Goal: Find specific page/section

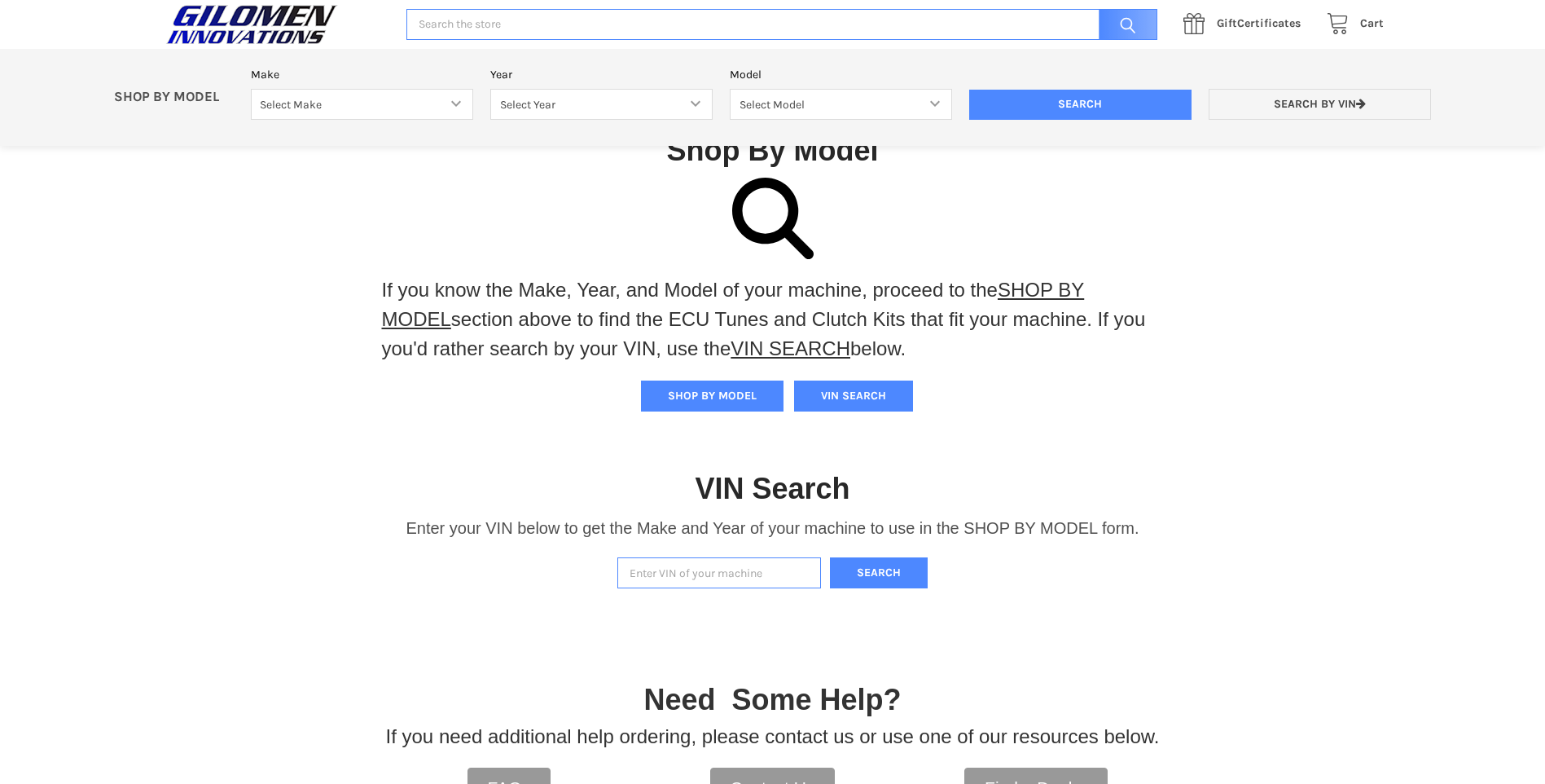
scroll to position [338, 0]
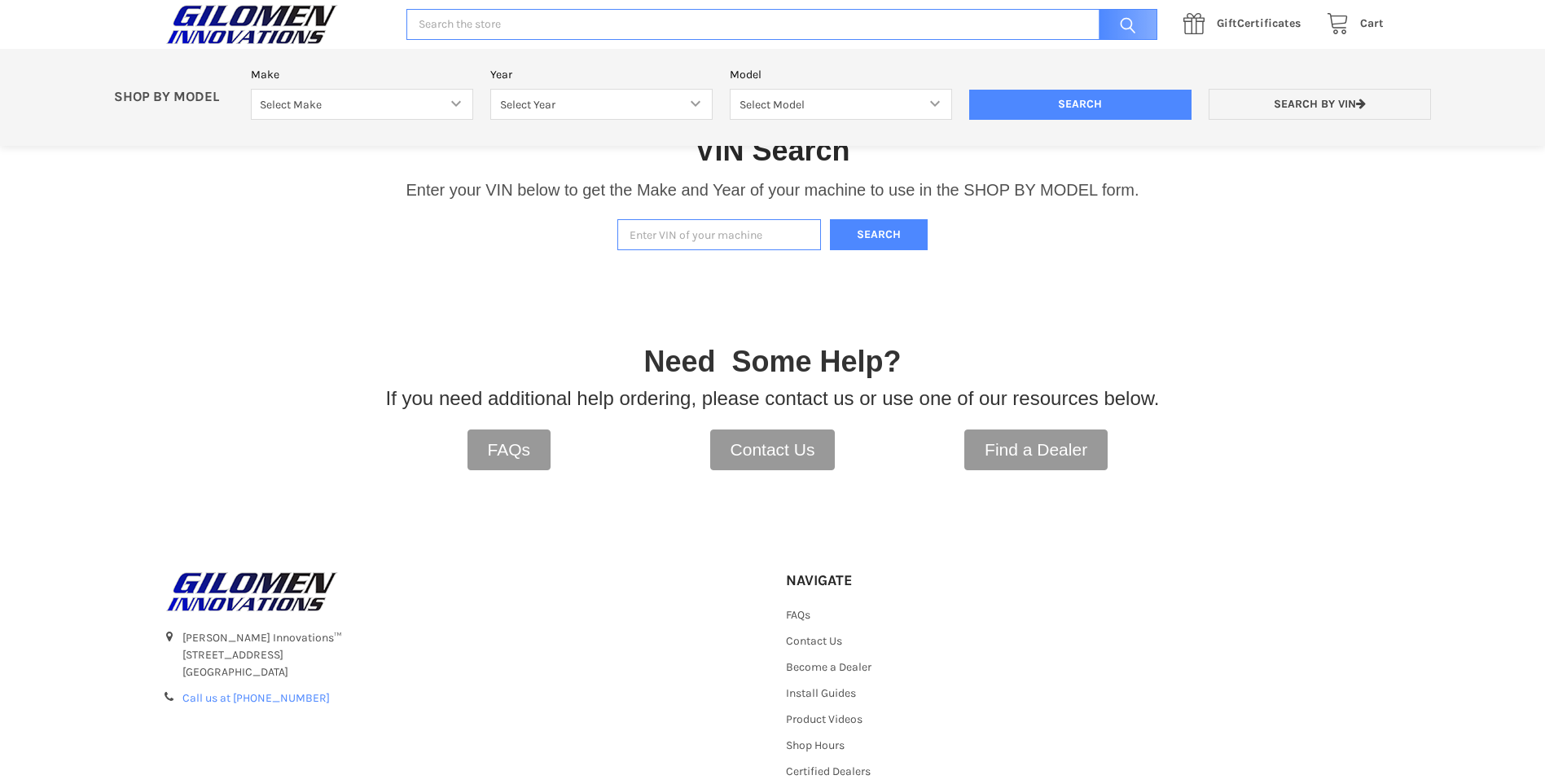
click at [706, 234] on input "Enter VIN of your machine" at bounding box center [719, 235] width 204 height 32
paste input "[US_VEHICLE_IDENTIFICATION_NUMBER]"
type input "[US_VEHICLE_IDENTIFICATION_NUMBER]"
click at [896, 235] on button "Search" at bounding box center [879, 235] width 97 height 32
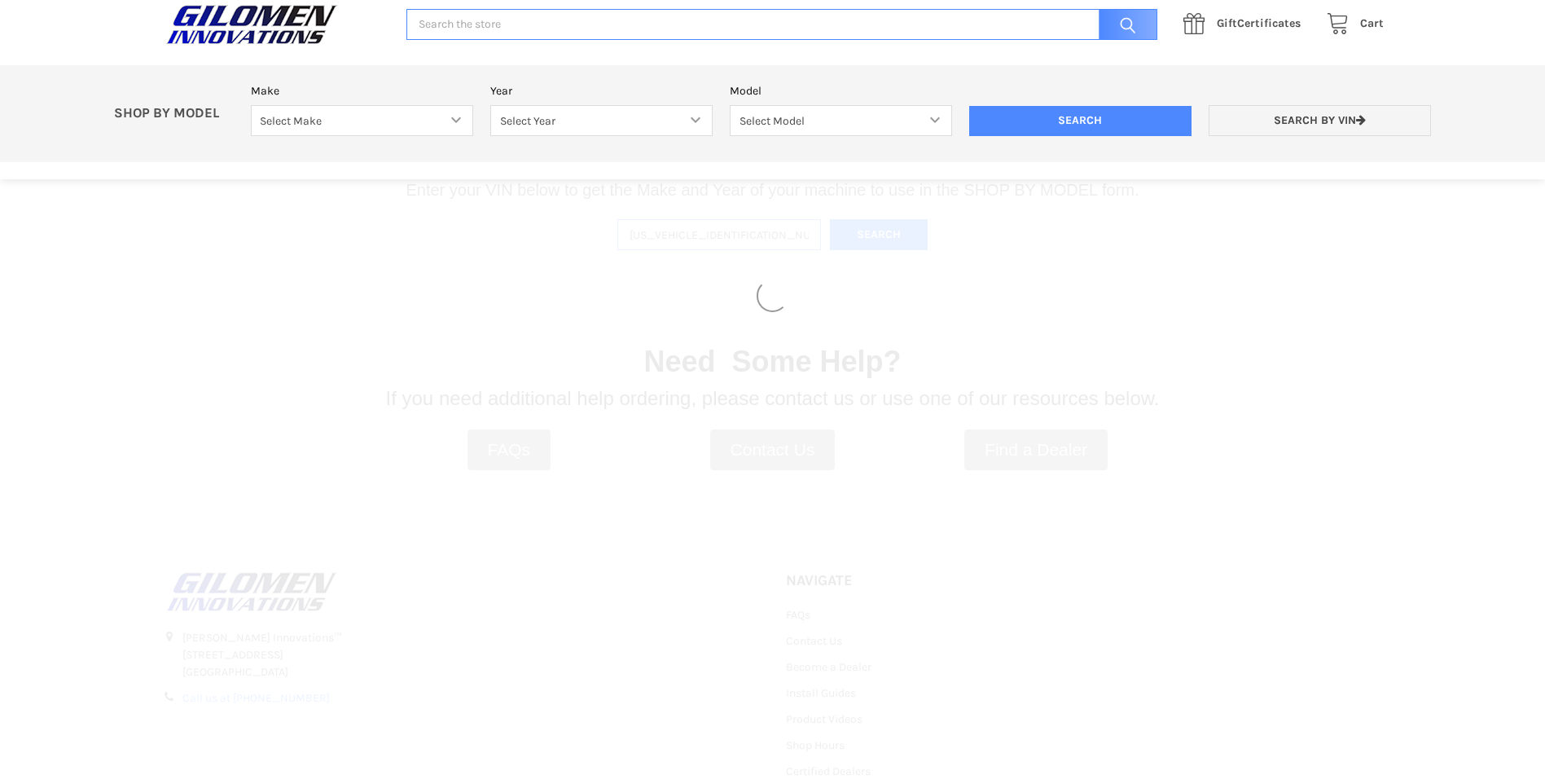
select select "330"
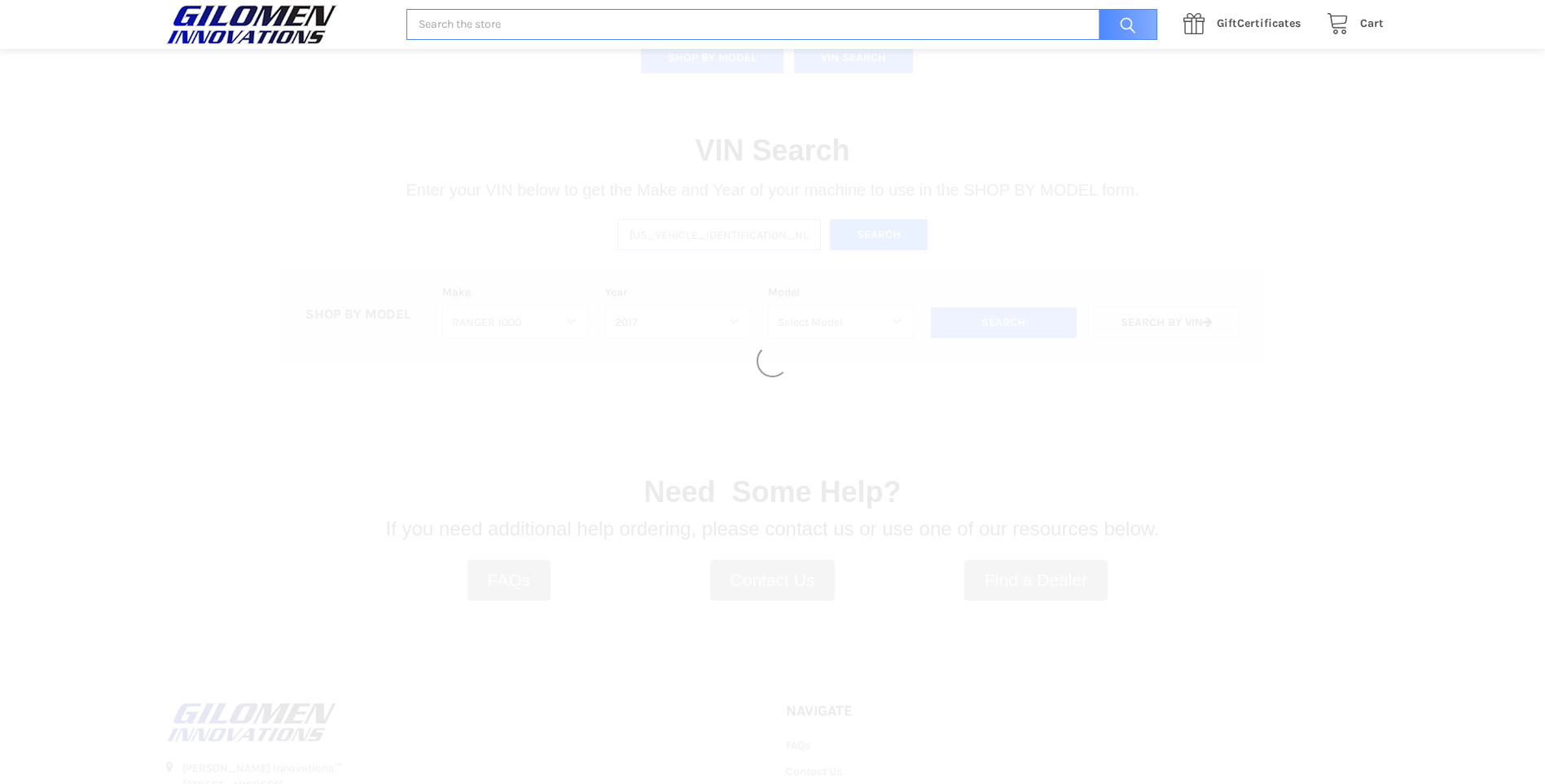
select select "331"
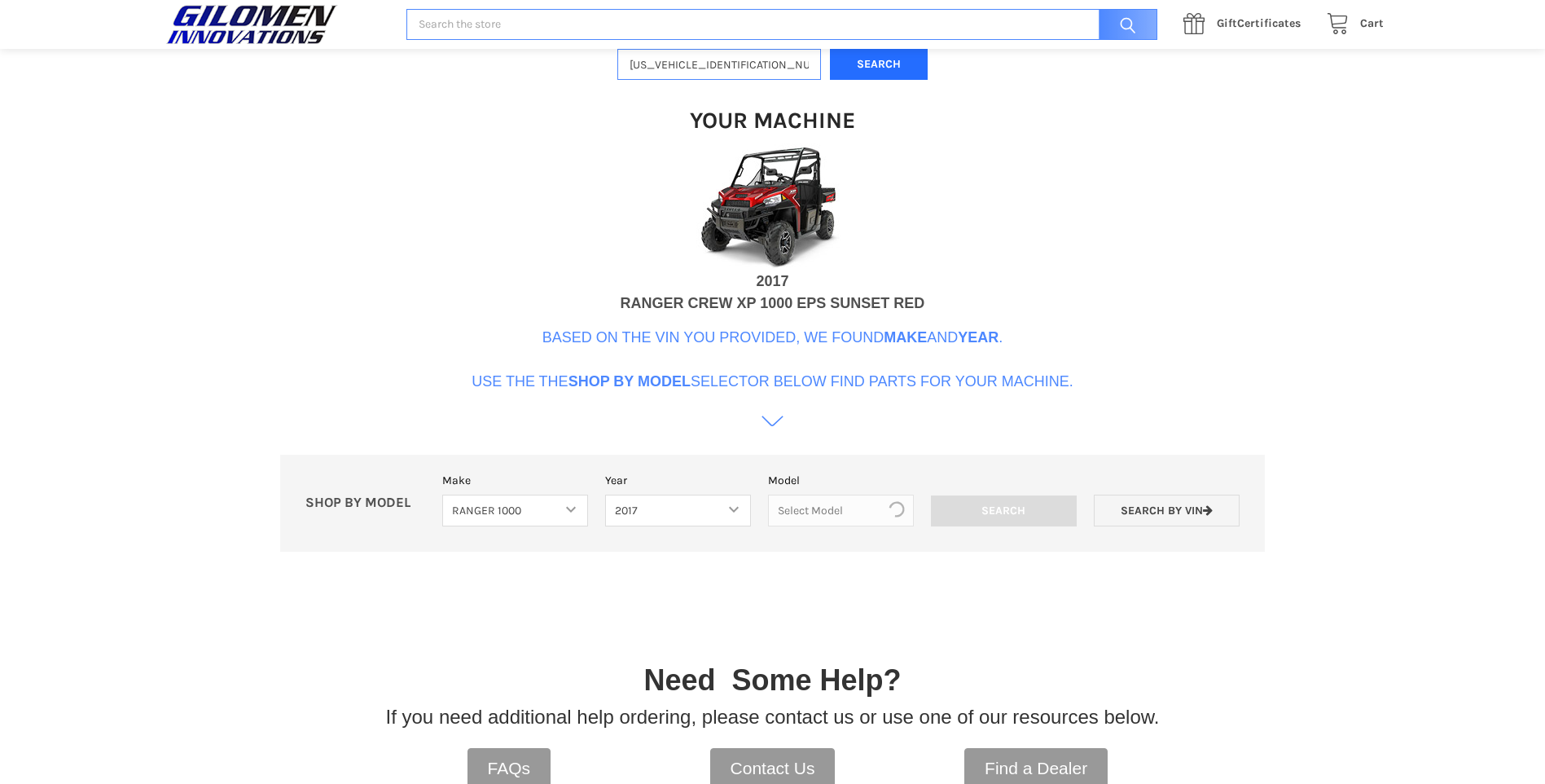
scroll to position [498, 0]
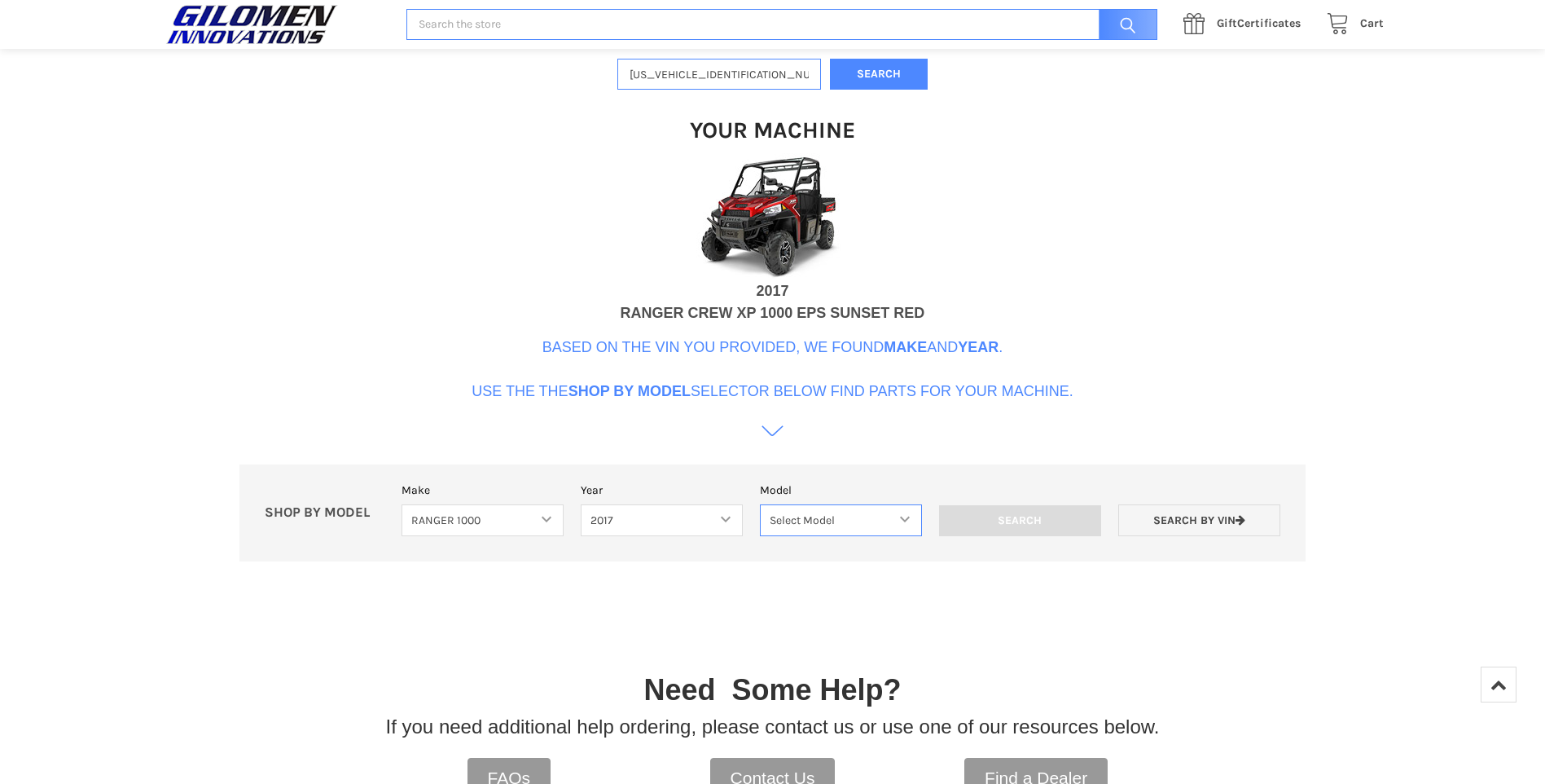
click at [825, 522] on select "Select Model Ranger 1000 XP Ranger 1000 Crew Ranger 1000 Northstar Ranger 1000 …" at bounding box center [841, 520] width 162 height 32
select select "102"
click at [760, 504] on select "Select Model Ranger 1000 XP Ranger 1000 Crew Ranger 1000 Northstar Ranger 1000 …" at bounding box center [841, 520] width 162 height 32
click at [997, 532] on input "Search" at bounding box center [1019, 520] width 162 height 31
